Goal: Task Accomplishment & Management: Manage account settings

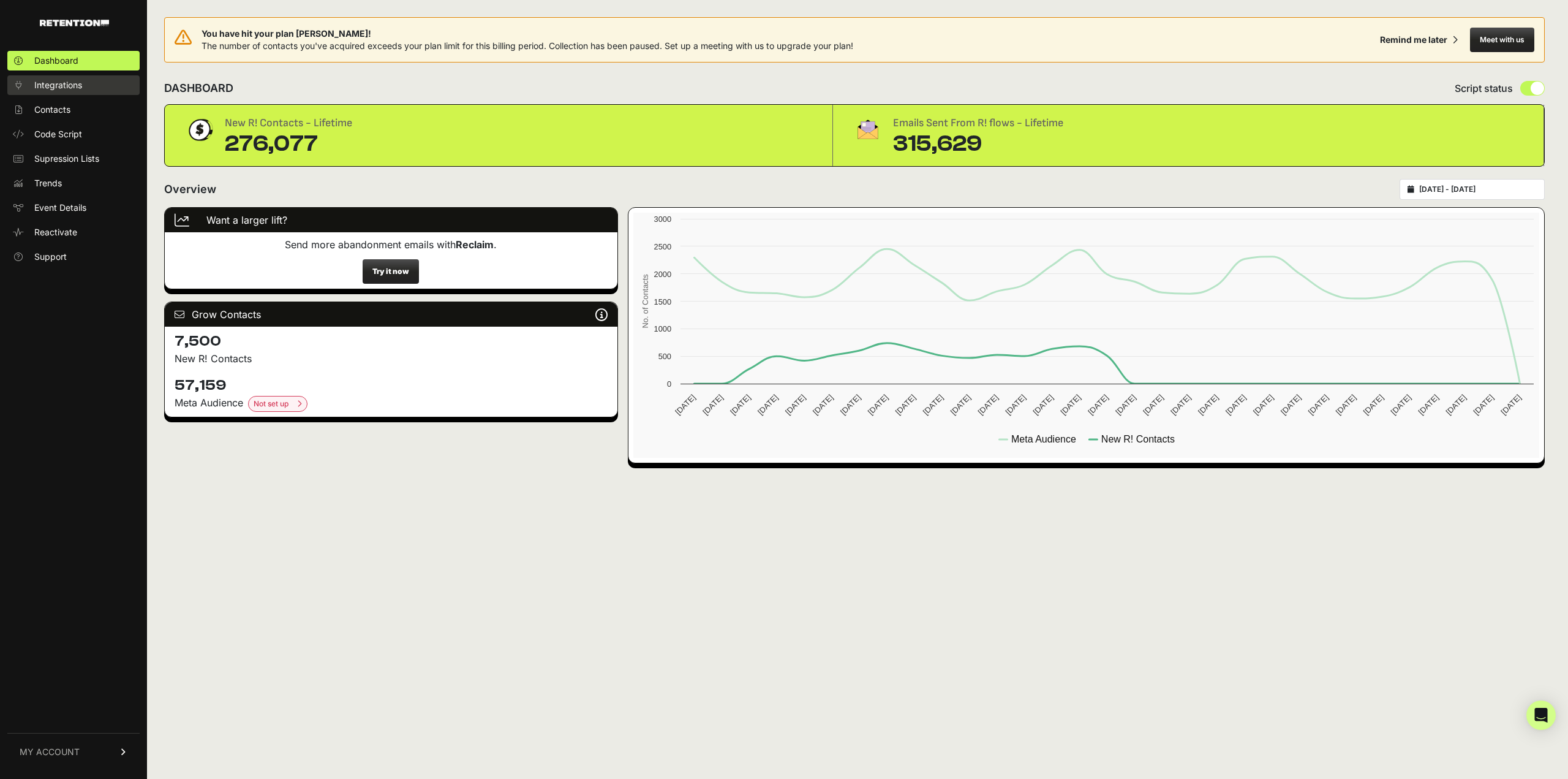
click at [76, 95] on link "Integrations" at bounding box center [73, 86] width 132 height 20
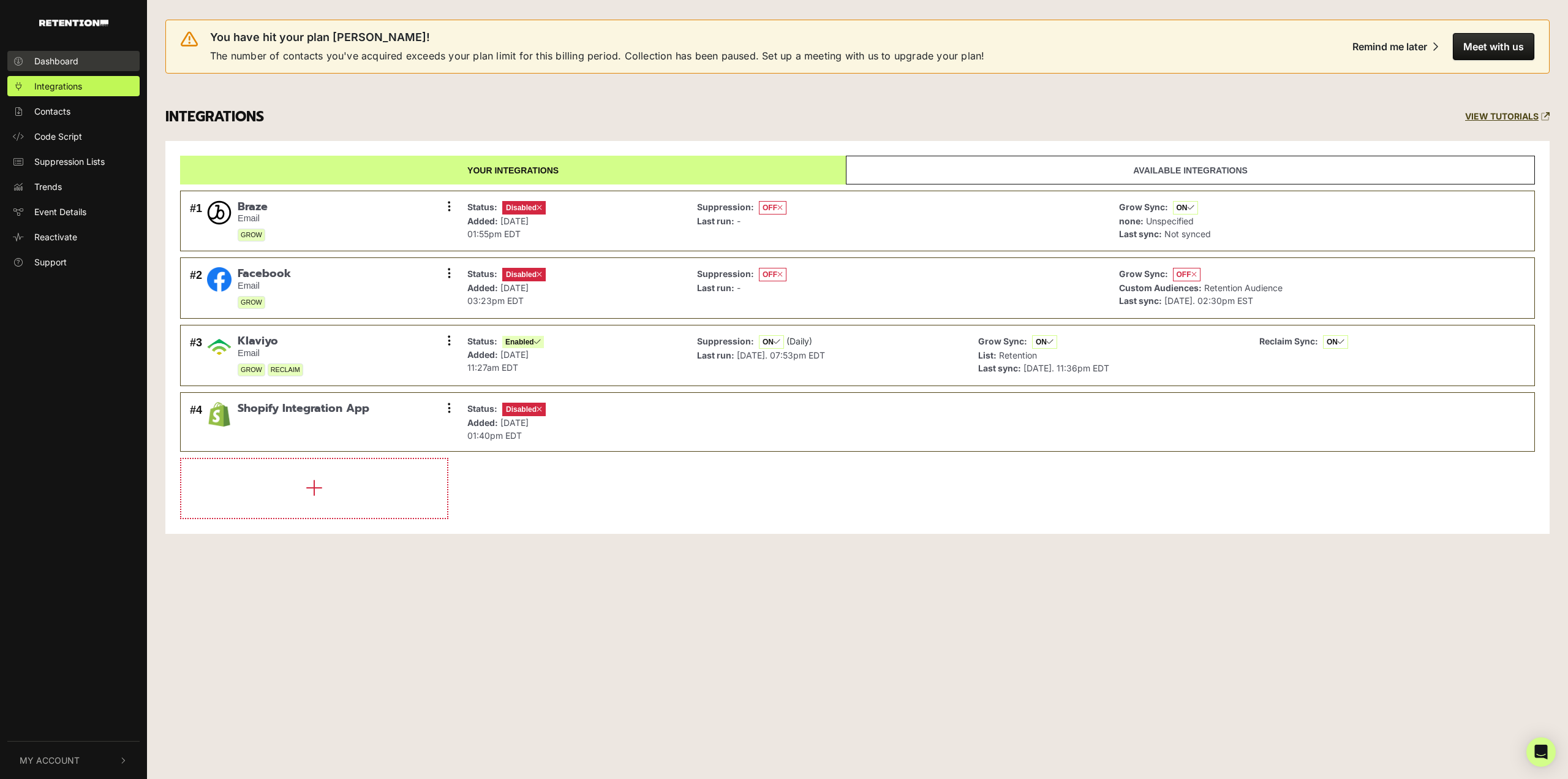
click at [71, 70] on link "Dashboard" at bounding box center [73, 61] width 132 height 20
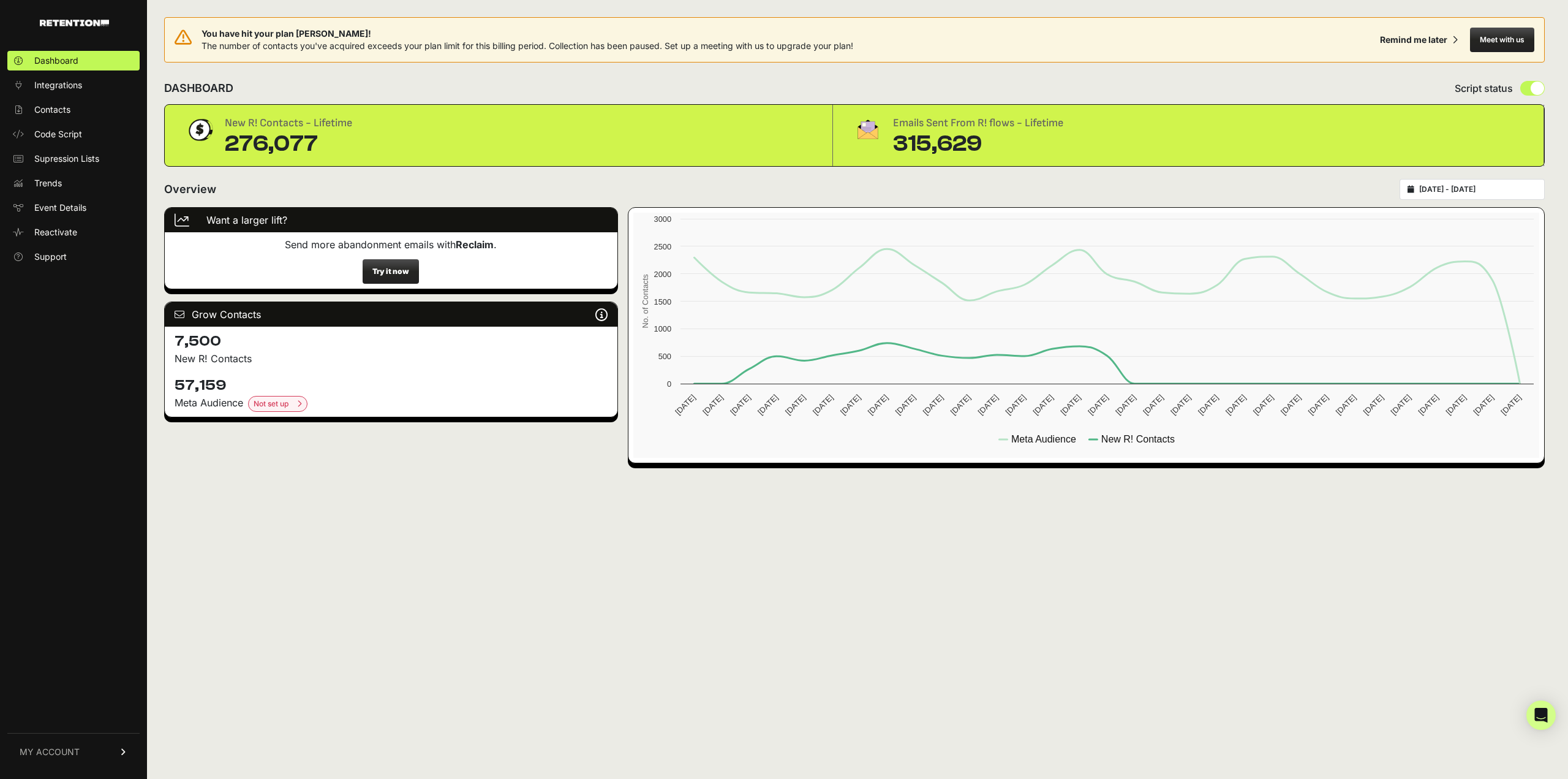
click at [1514, 193] on div "[DATE] - [DATE]" at bounding box center [1472, 189] width 145 height 21
click at [1499, 186] on input "[DATE] - [DATE]" at bounding box center [1478, 189] width 117 height 10
click at [1496, 291] on li "This Quarter" at bounding box center [1483, 294] width 98 height 17
type input "2025-07-01 - 2025-09-30"
click at [1496, 291] on icon at bounding box center [1107, 316] width 826 height 134
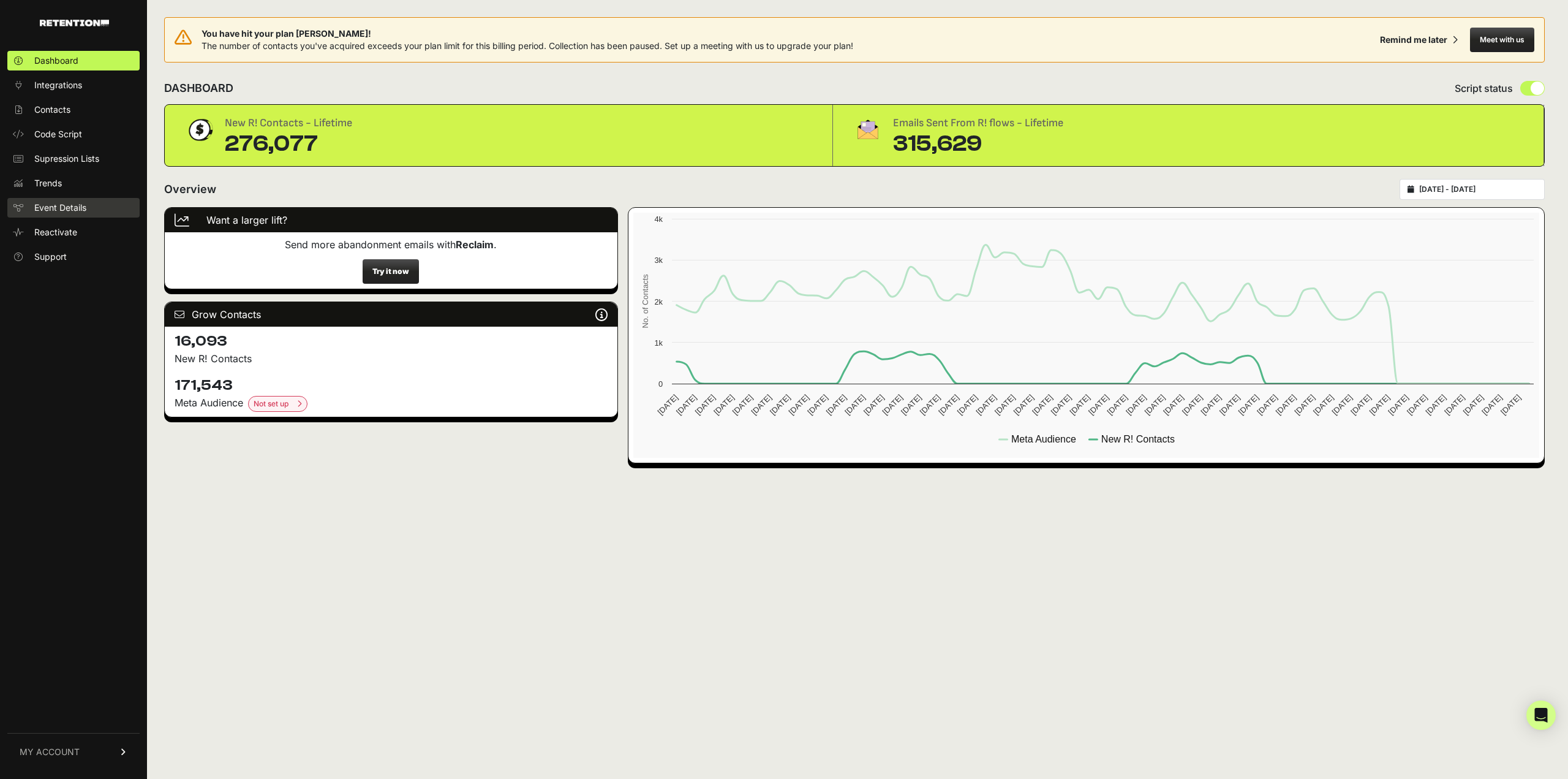
click at [88, 209] on link "Event Details" at bounding box center [73, 208] width 132 height 20
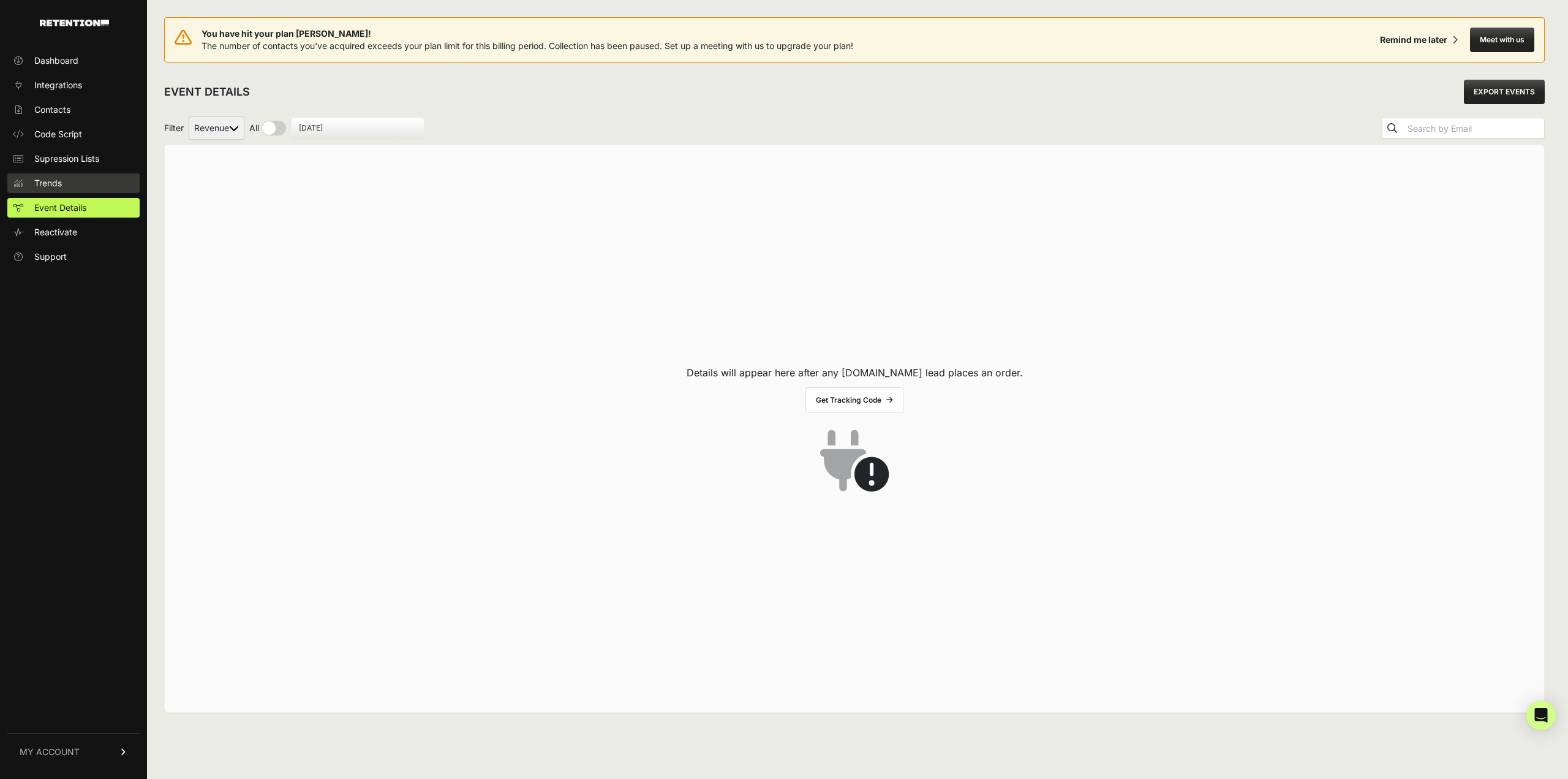
click at [49, 178] on span "Trends" at bounding box center [48, 183] width 28 height 12
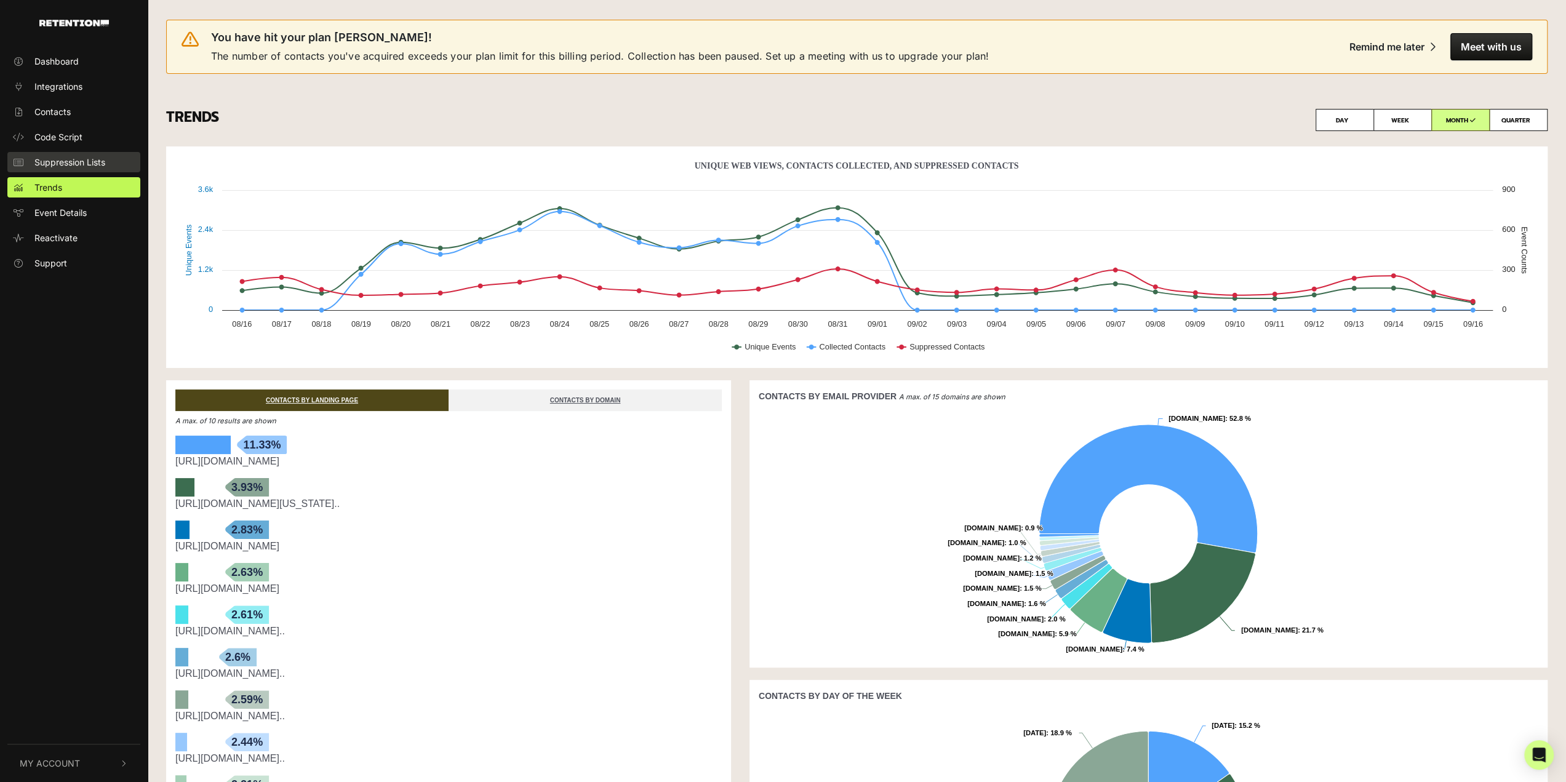
click at [65, 162] on span "Suppression Lists" at bounding box center [69, 162] width 71 height 13
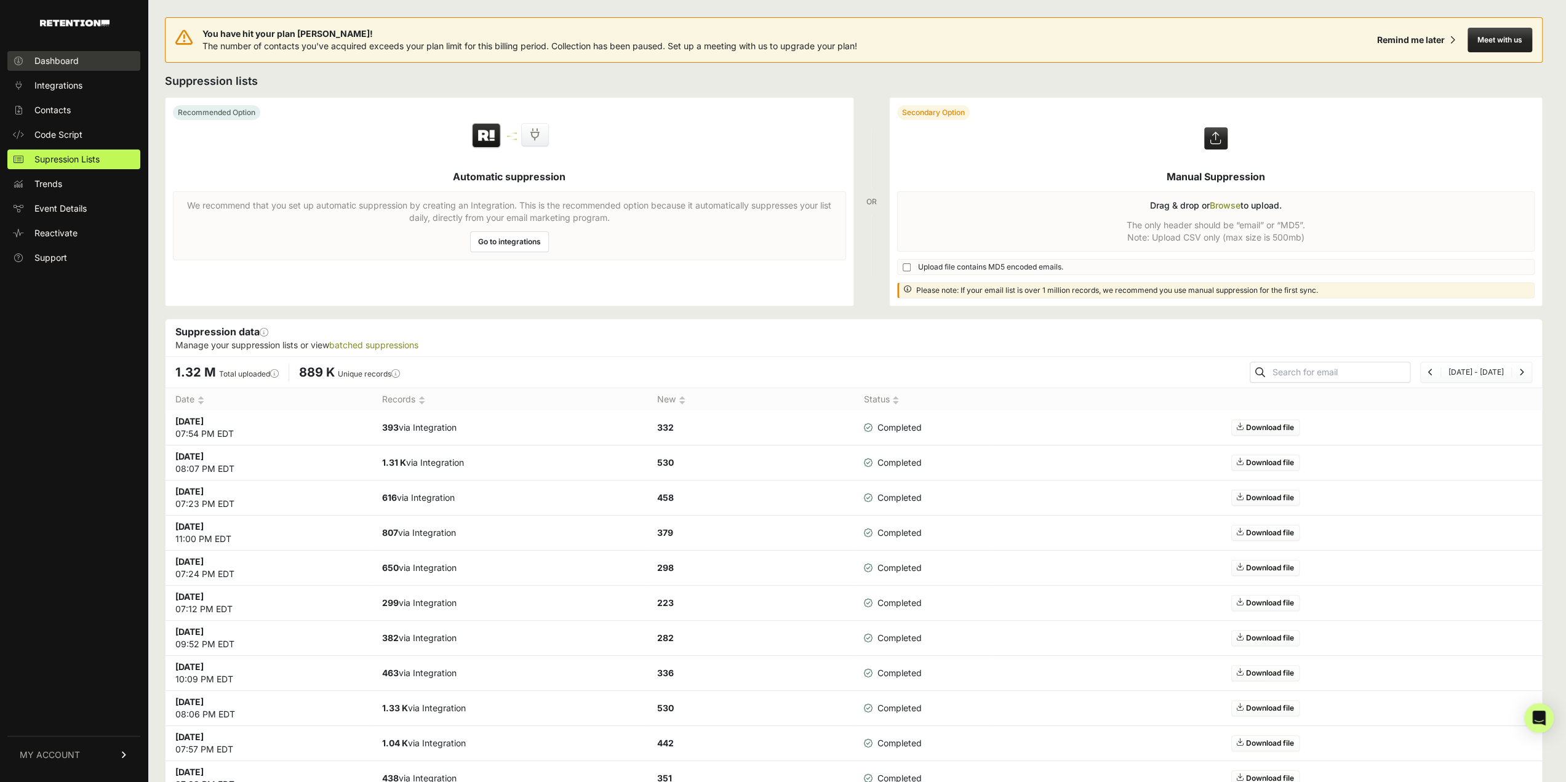
click at [65, 60] on span "Dashboard" at bounding box center [56, 61] width 44 height 12
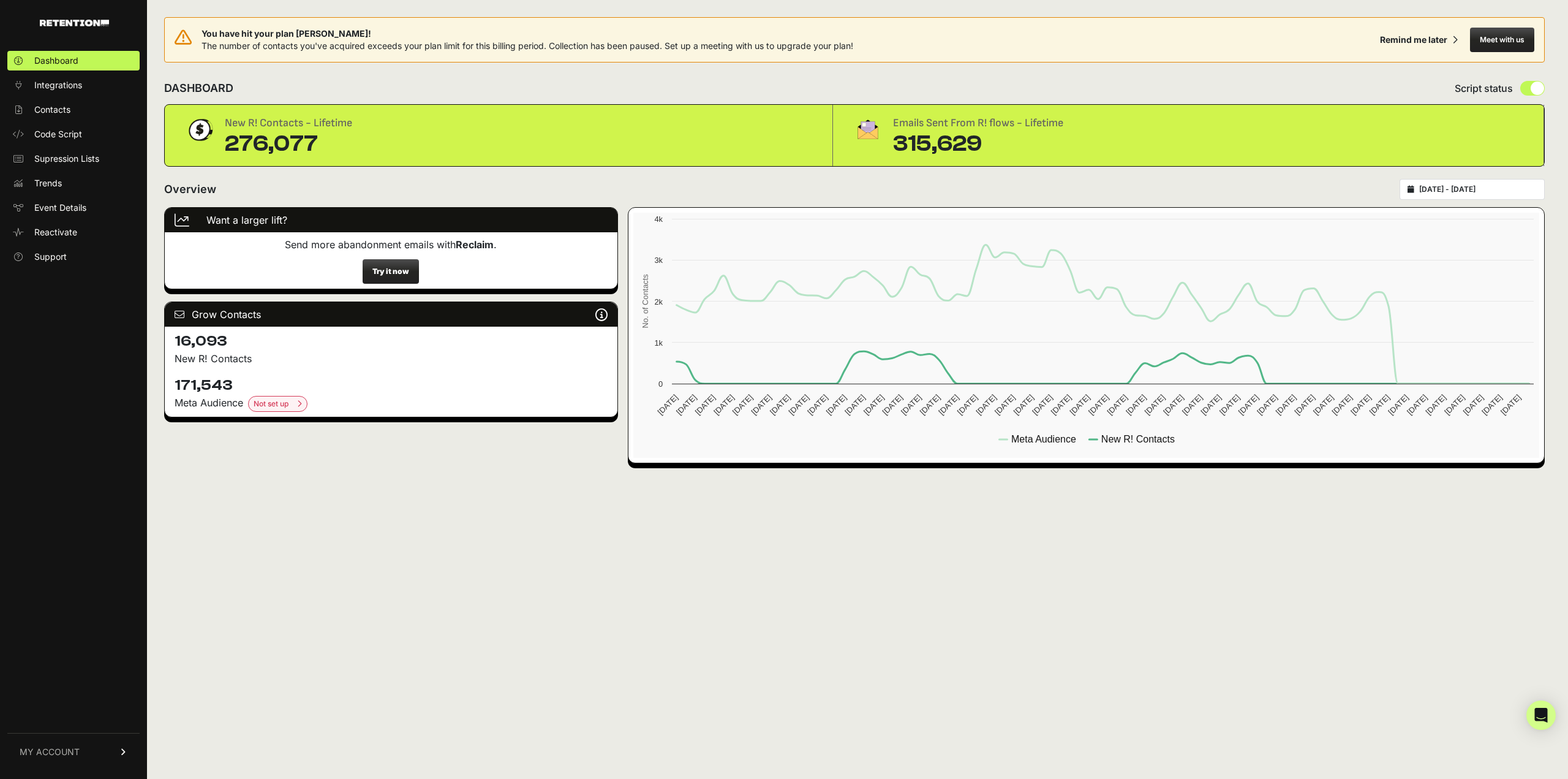
click at [72, 745] on link "MY ACCOUNT" at bounding box center [73, 752] width 132 height 38
click at [84, 635] on span "Account Details" at bounding box center [65, 638] width 63 height 12
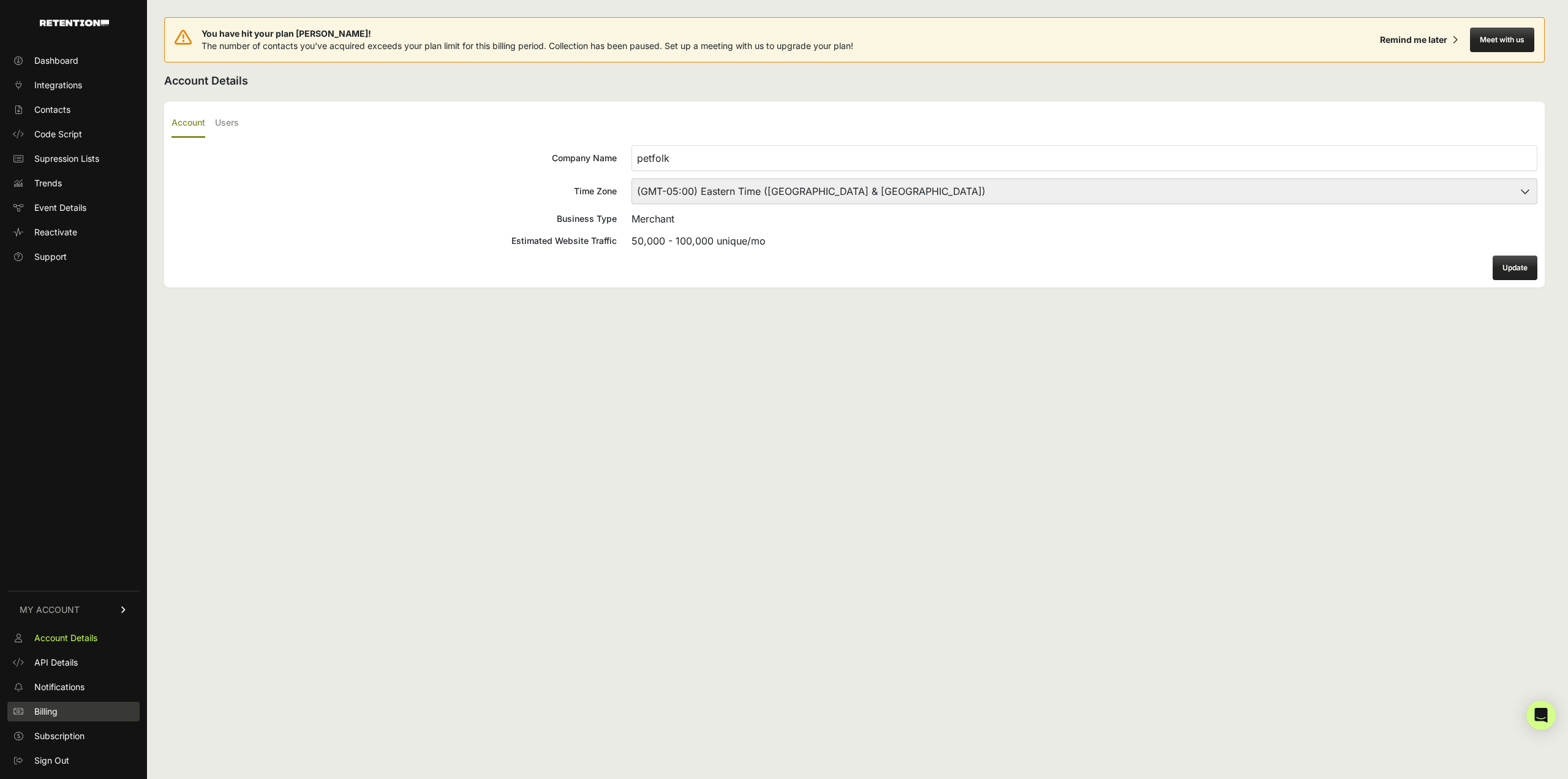
click at [64, 717] on link "Billing" at bounding box center [73, 712] width 132 height 20
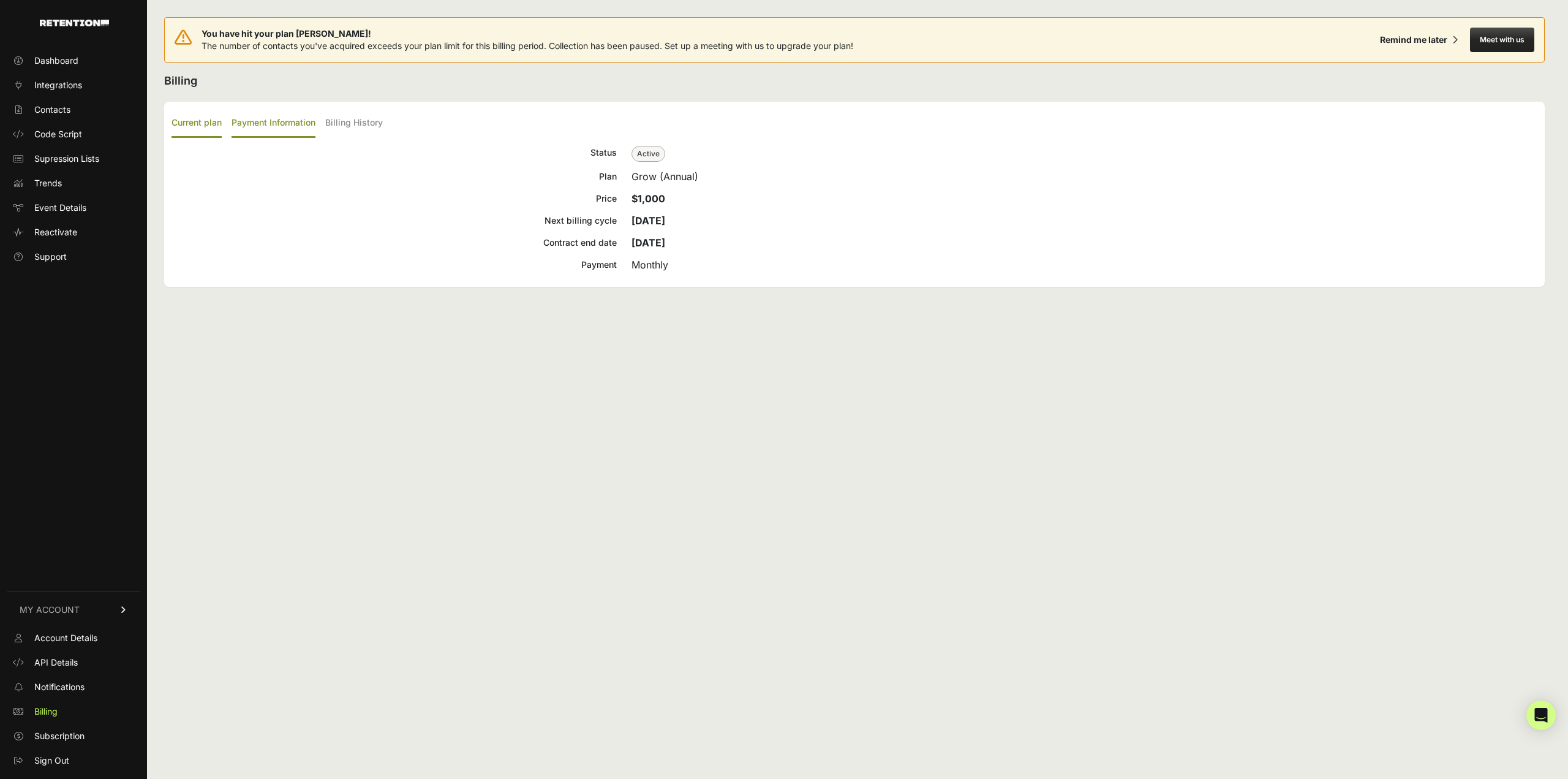
click at [269, 124] on label "Payment Information" at bounding box center [274, 124] width 84 height 29
click at [0, 0] on input "Payment Information" at bounding box center [0, 0] width 0 height 0
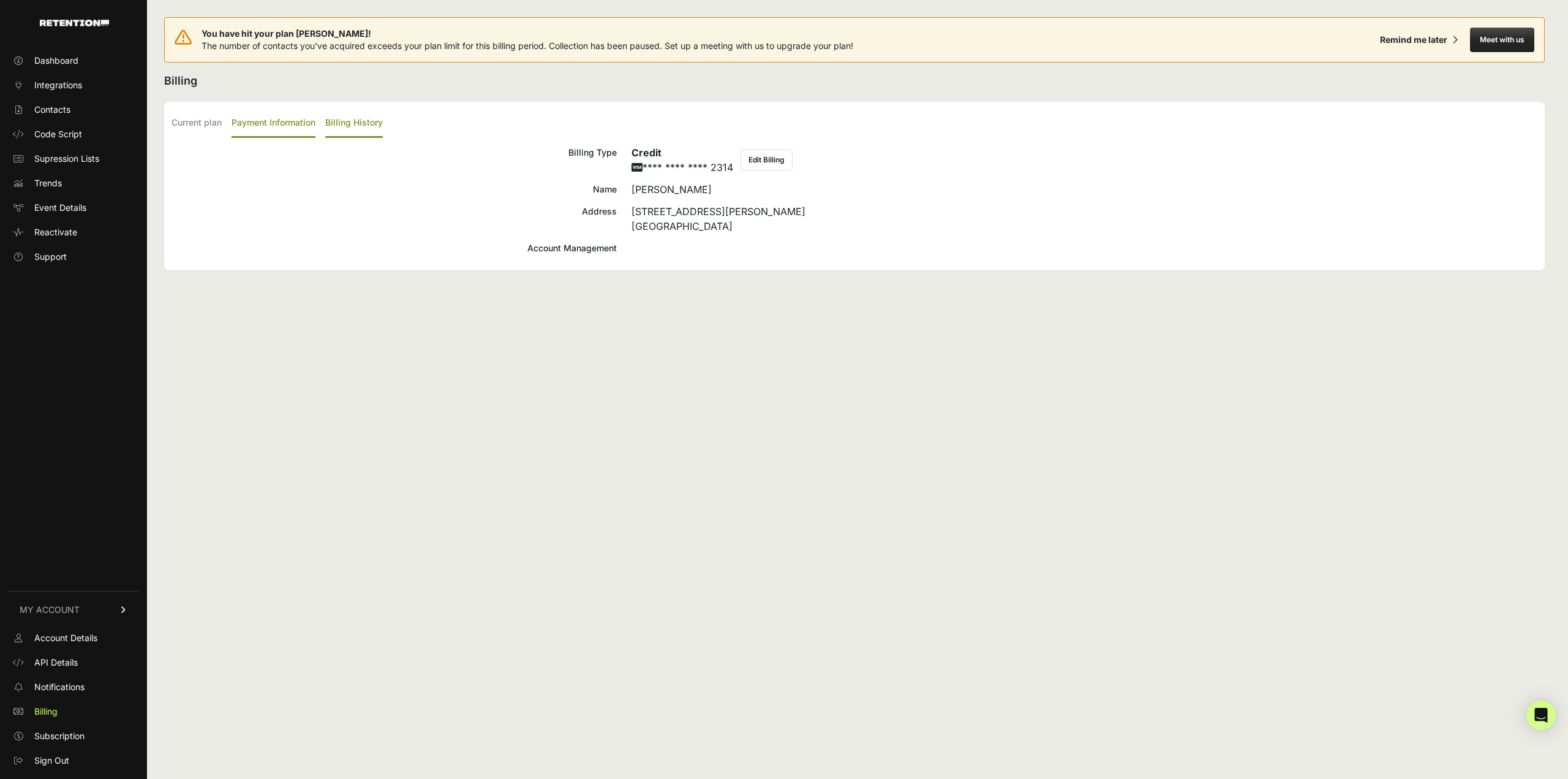
click at [334, 122] on label "Billing History" at bounding box center [354, 124] width 58 height 29
click at [0, 0] on input "Billing History" at bounding box center [0, 0] width 0 height 0
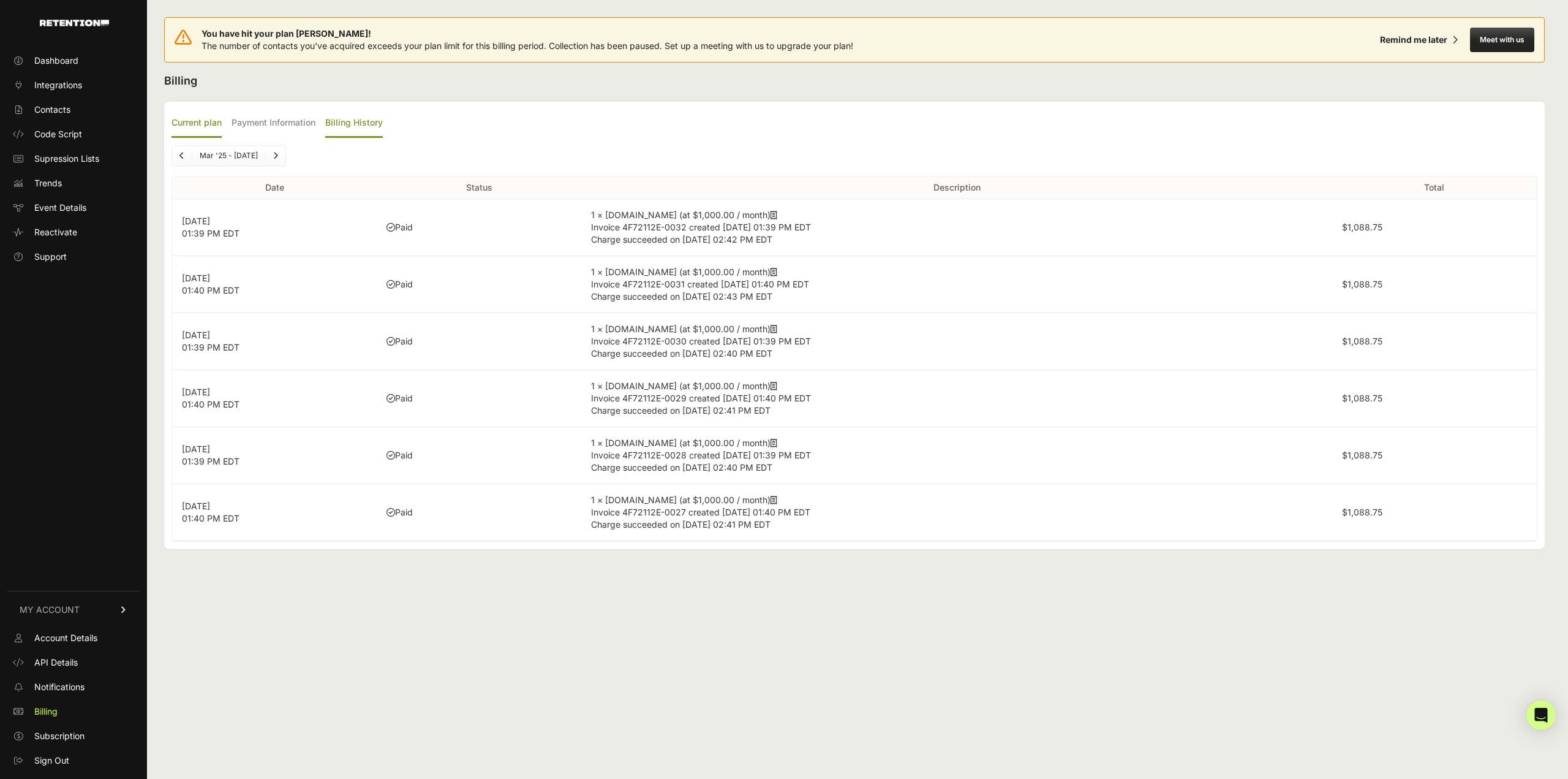
click at [202, 121] on label "Current plan" at bounding box center [196, 124] width 50 height 29
click at [0, 0] on input "Current plan" at bounding box center [0, 0] width 0 height 0
